Goal: Information Seeking & Learning: Learn about a topic

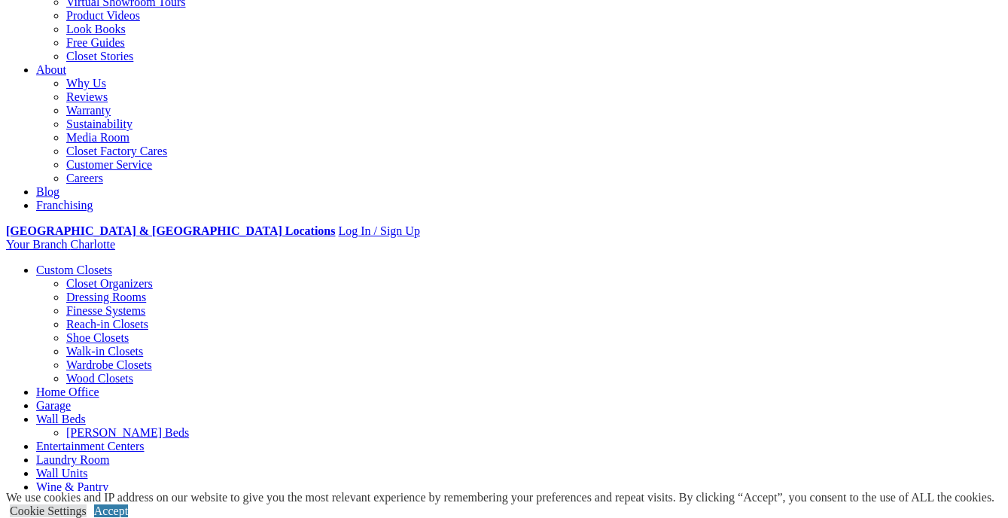
scroll to position [376, 0]
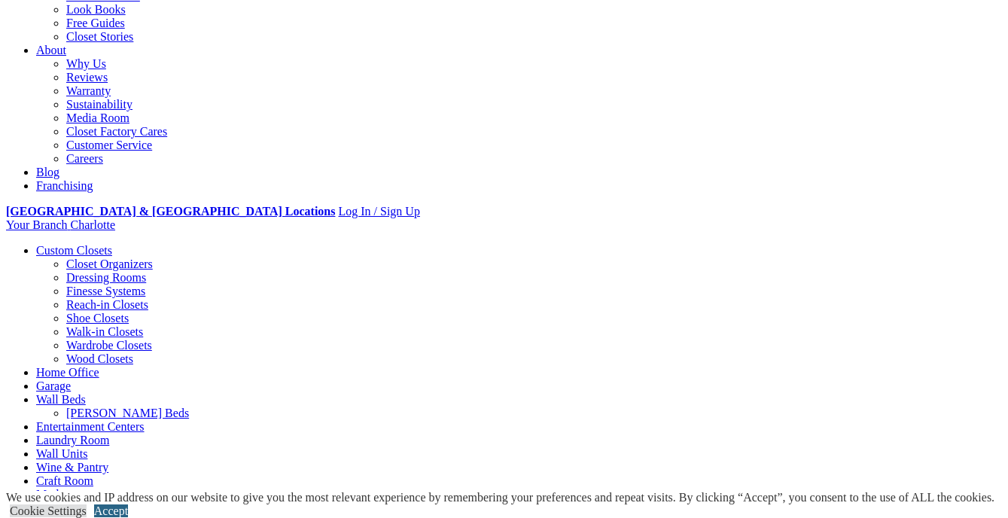
click at [128, 504] on link "Accept" at bounding box center [111, 510] width 34 height 13
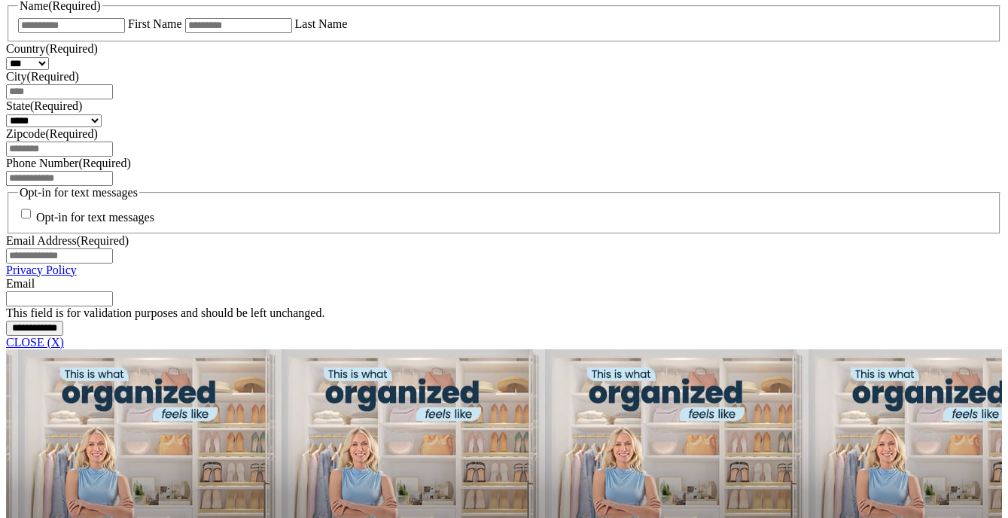
scroll to position [1054, 0]
click at [64, 348] on link "CLOSE (X)" at bounding box center [35, 341] width 58 height 13
